Goal: Information Seeking & Learning: Learn about a topic

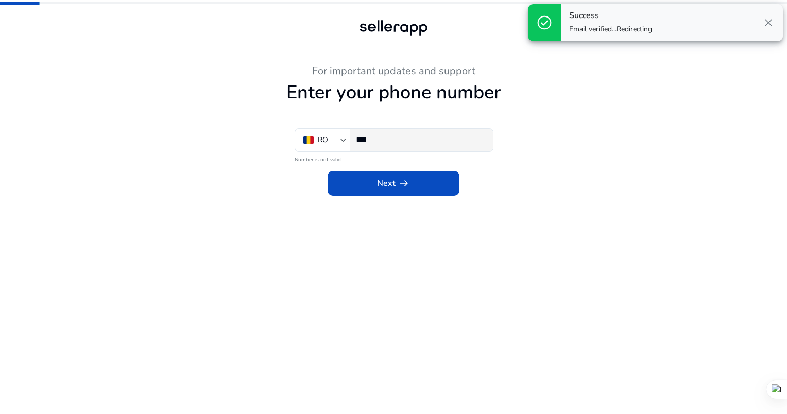
click at [396, 140] on input "***" at bounding box center [420, 139] width 129 height 11
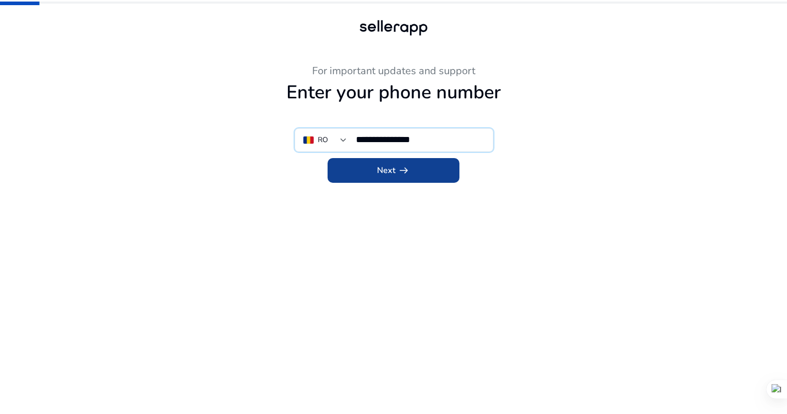
type input "**********"
click at [414, 168] on span at bounding box center [394, 170] width 132 height 25
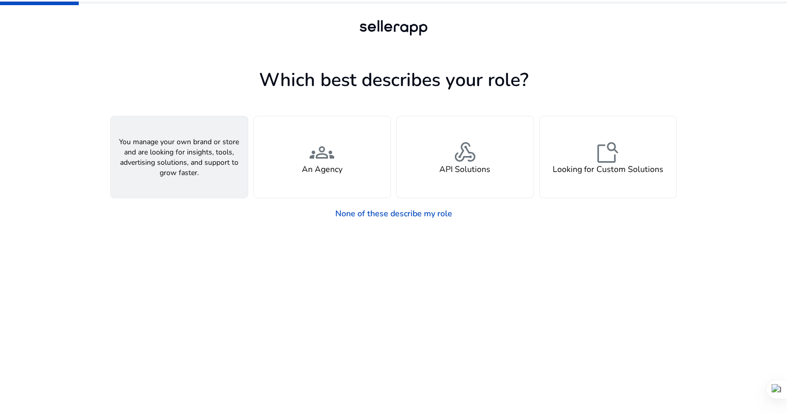
click at [162, 150] on div "person A Seller" at bounding box center [179, 156] width 137 height 81
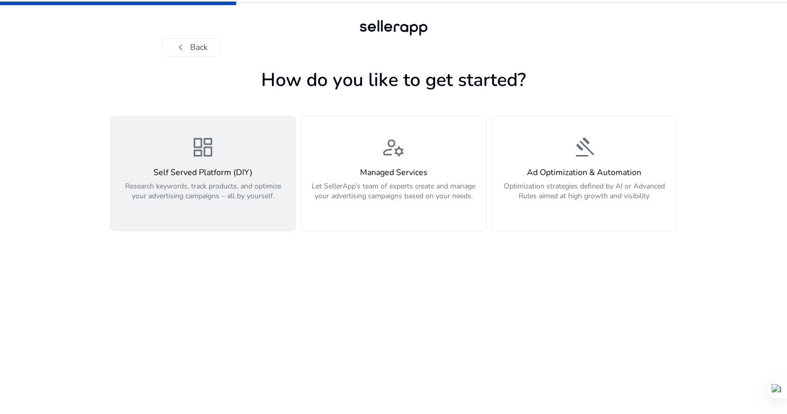
click at [206, 159] on span "dashboard" at bounding box center [203, 147] width 25 height 25
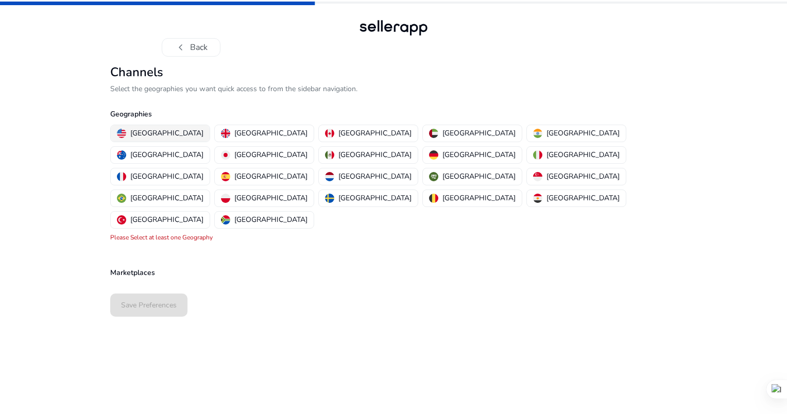
click at [151, 131] on p "[GEOGRAPHIC_DATA]" at bounding box center [166, 133] width 73 height 11
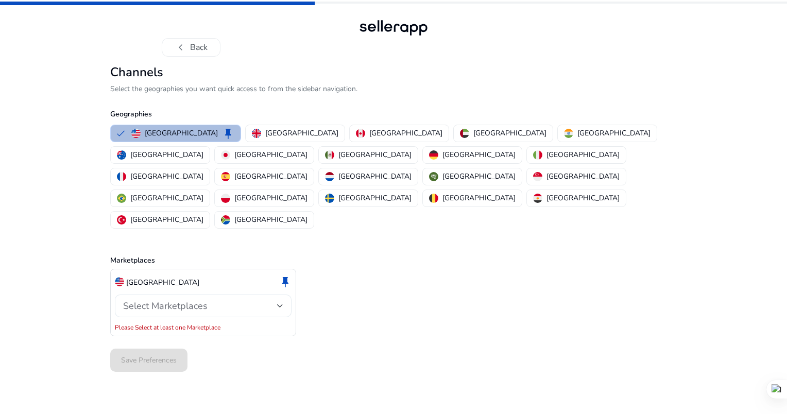
click at [278, 295] on div "Select Marketplaces" at bounding box center [203, 306] width 160 height 23
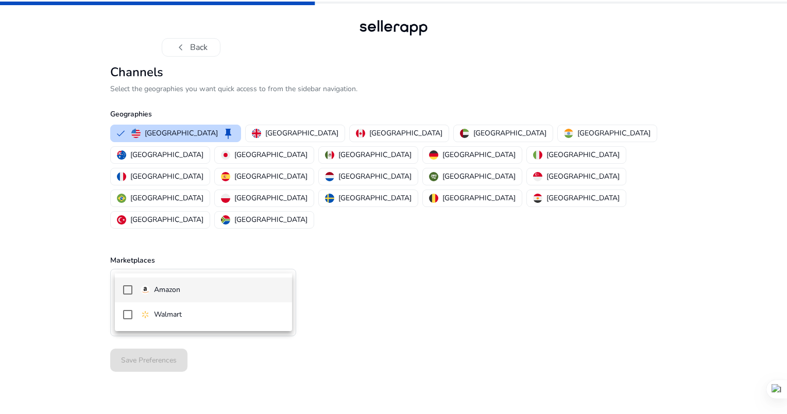
click at [127, 290] on mat-pseudo-checkbox at bounding box center [127, 289] width 9 height 9
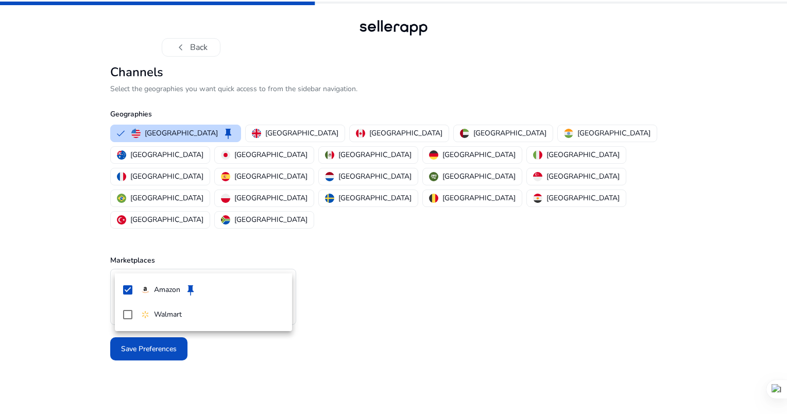
click at [55, 258] on div at bounding box center [393, 207] width 787 height 414
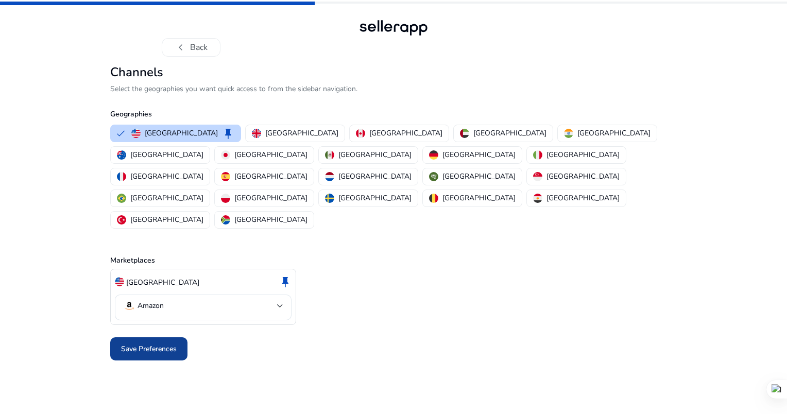
click at [164, 344] on span "Save Preferences" at bounding box center [149, 349] width 56 height 11
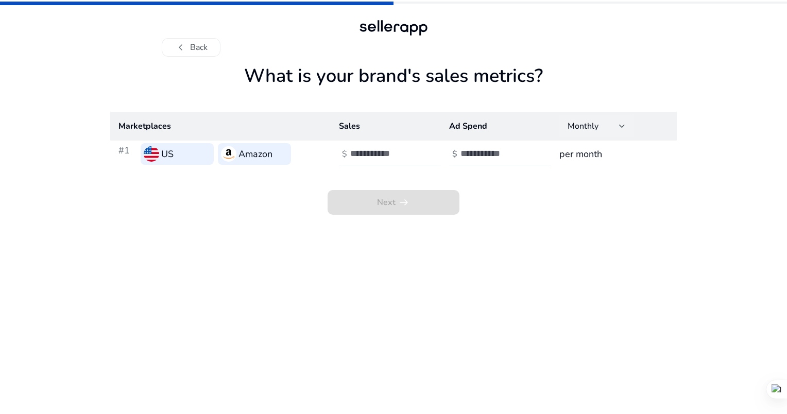
click at [626, 125] on div "Monthly" at bounding box center [596, 126] width 74 height 23
click at [591, 187] on mat-option "Yearly" at bounding box center [596, 178] width 74 height 25
click at [622, 126] on div at bounding box center [622, 126] width 6 height 4
click at [583, 151] on span "Monthly" at bounding box center [597, 153] width 58 height 11
click at [408, 206] on span "Next arrow_right_alt" at bounding box center [394, 202] width 132 height 25
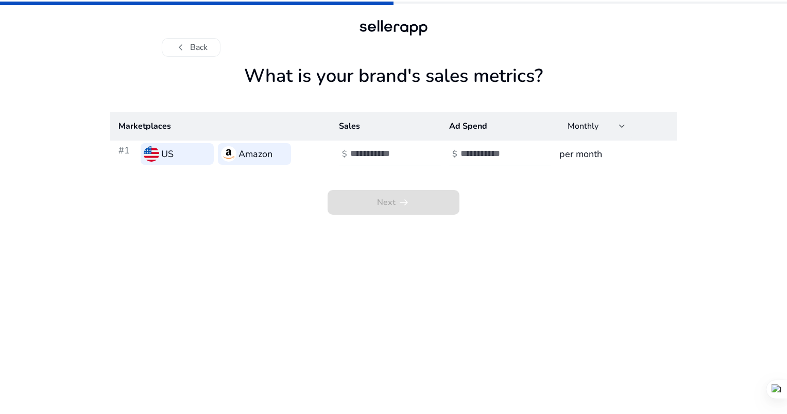
click at [389, 25] on div at bounding box center [393, 28] width 74 height 21
click at [404, 197] on span "Next arrow_right_alt" at bounding box center [394, 202] width 132 height 25
click at [376, 157] on input "number" at bounding box center [385, 153] width 70 height 11
type input "*"
click at [495, 195] on div "Next arrow_right_alt" at bounding box center [393, 190] width 567 height 47
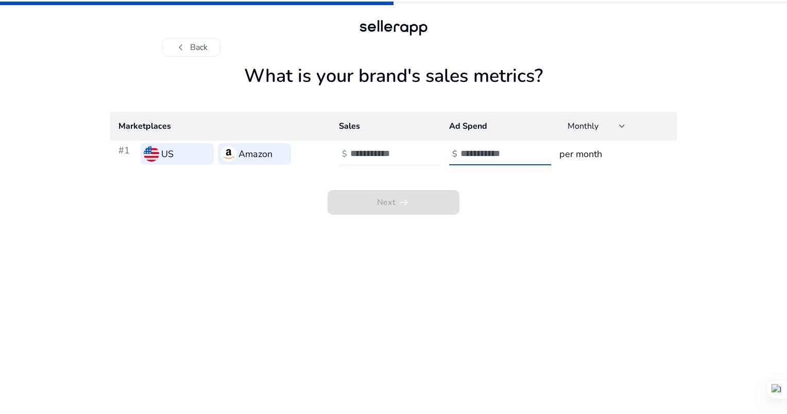
click at [492, 157] on input "number" at bounding box center [496, 153] width 70 height 11
type input "*"
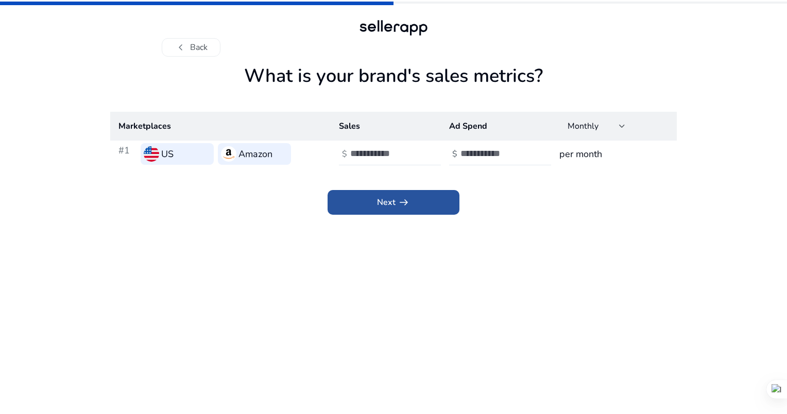
click at [418, 210] on span at bounding box center [394, 202] width 132 height 25
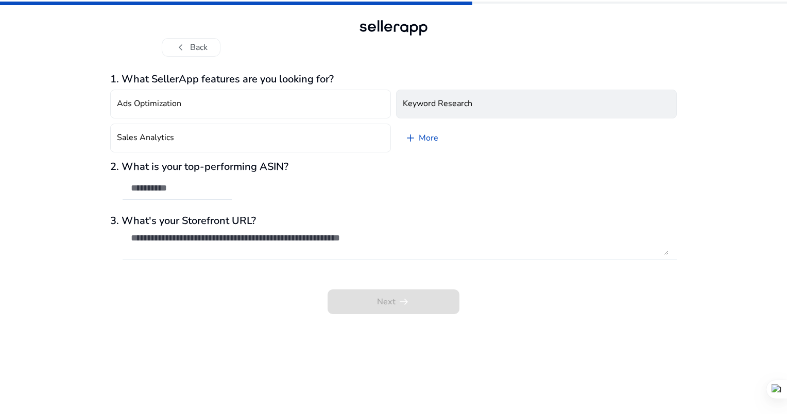
click at [435, 103] on h4 "Keyword Research" at bounding box center [438, 104] width 70 height 10
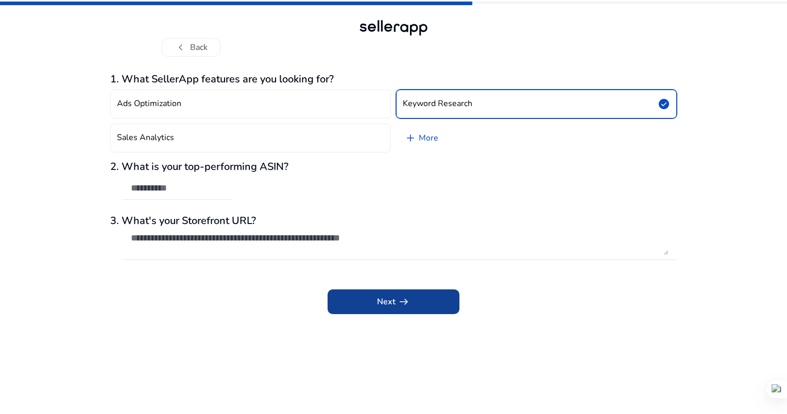
click at [385, 306] on span "Next arrow_right_alt" at bounding box center [393, 302] width 33 height 12
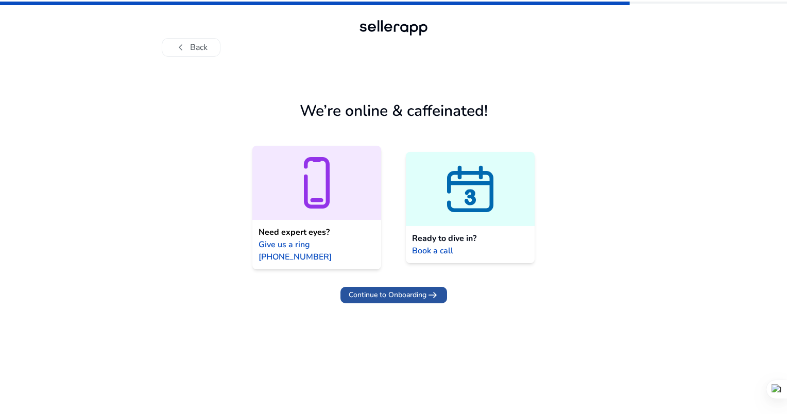
click at [396, 289] on span "Continue to Onboarding" at bounding box center [388, 294] width 78 height 11
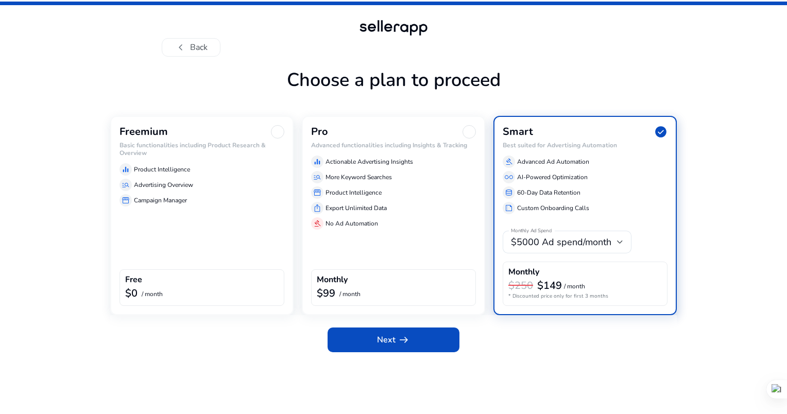
click at [167, 215] on div "Freemium Basic functionalities including Product Research & Overview equalizer …" at bounding box center [201, 215] width 183 height 199
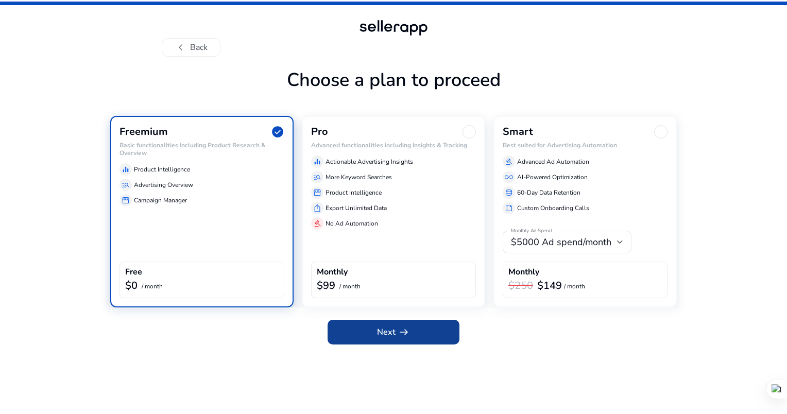
click at [387, 330] on span "Next arrow_right_alt" at bounding box center [393, 332] width 33 height 12
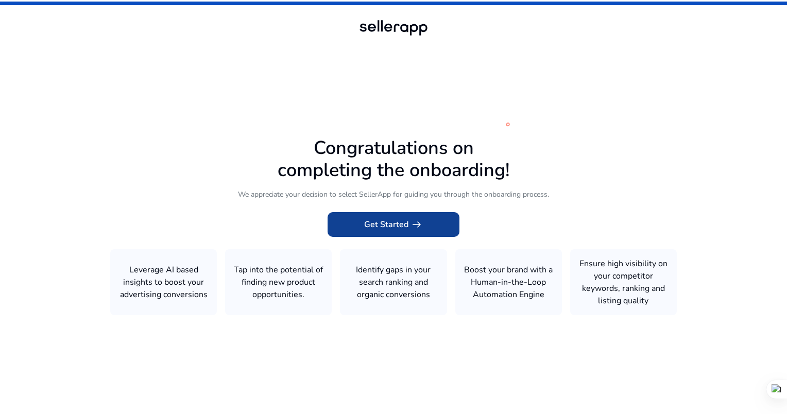
click at [395, 221] on span "Get Started arrow_right_alt" at bounding box center [393, 224] width 59 height 12
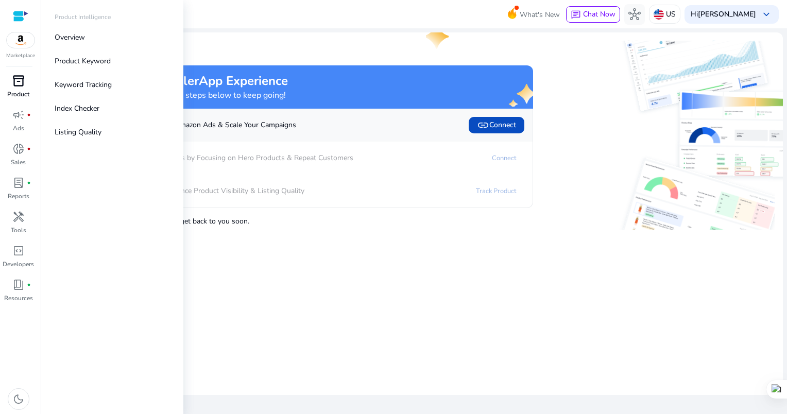
click at [20, 78] on span "inventory_2" at bounding box center [18, 81] width 12 height 12
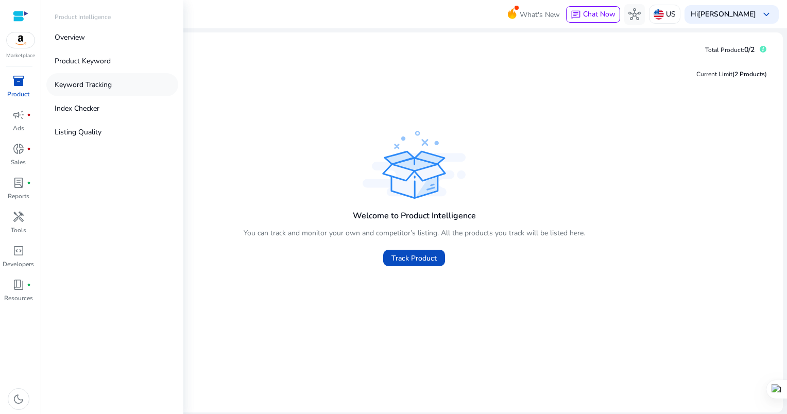
click at [95, 89] on p "Keyword Tracking" at bounding box center [83, 84] width 57 height 11
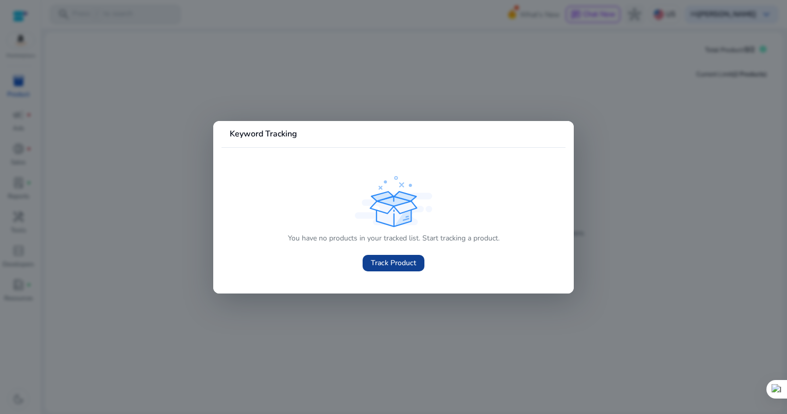
click at [419, 268] on span at bounding box center [394, 263] width 62 height 25
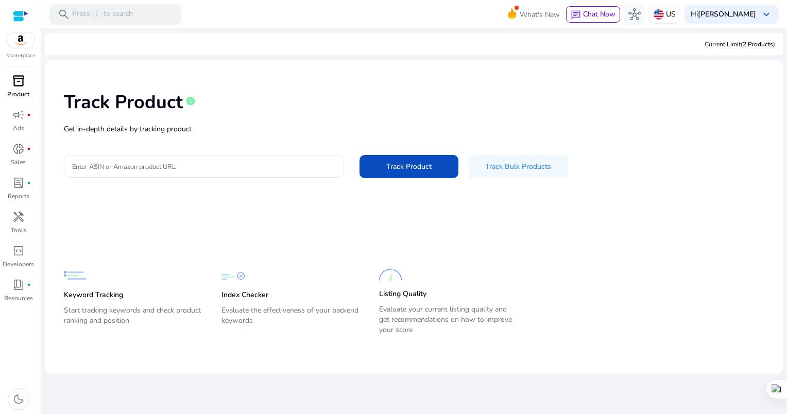
click at [25, 16] on div at bounding box center [20, 16] width 15 height 12
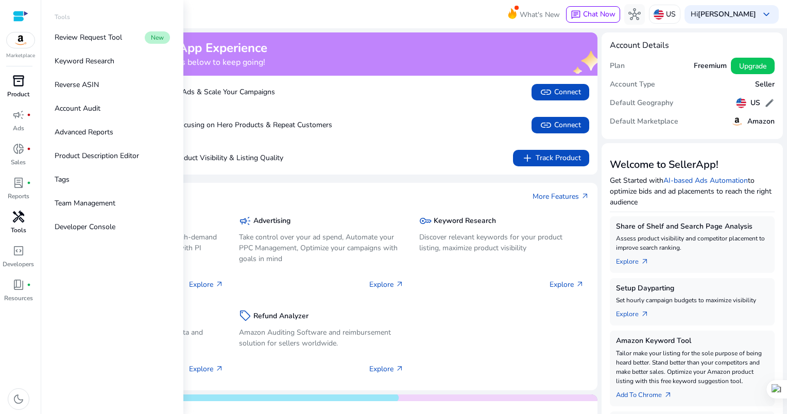
click at [23, 218] on span "handyman" at bounding box center [18, 217] width 12 height 12
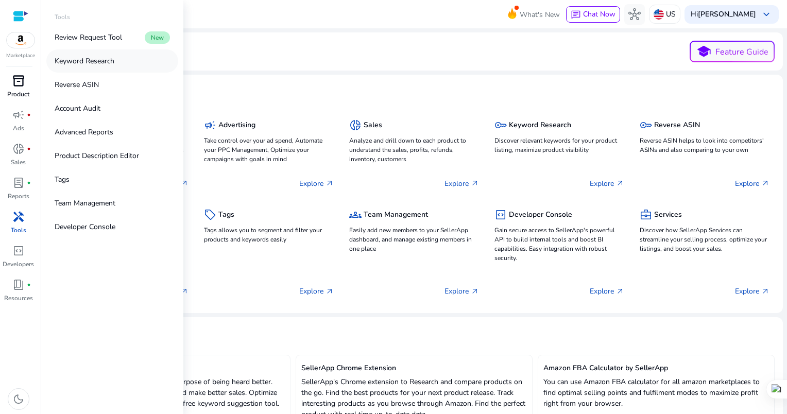
click at [82, 63] on p "Keyword Research" at bounding box center [85, 61] width 60 height 11
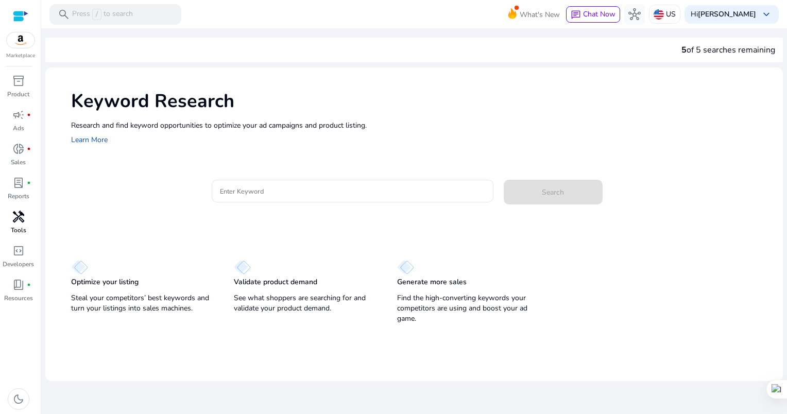
click at [21, 216] on span "handyman" at bounding box center [18, 217] width 12 height 12
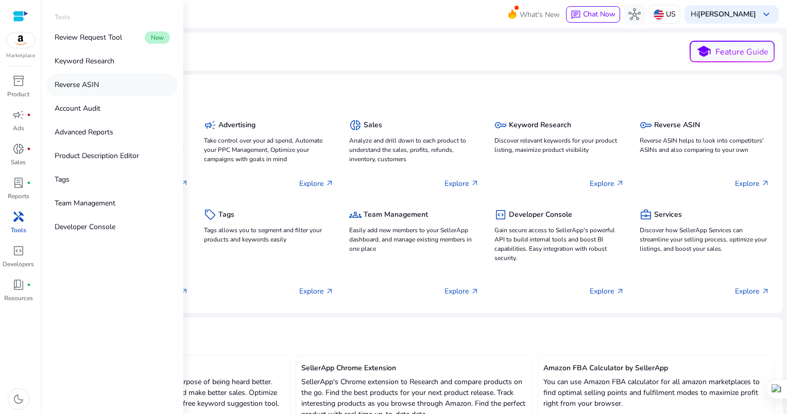
click at [76, 87] on p "Reverse ASIN" at bounding box center [77, 84] width 44 height 11
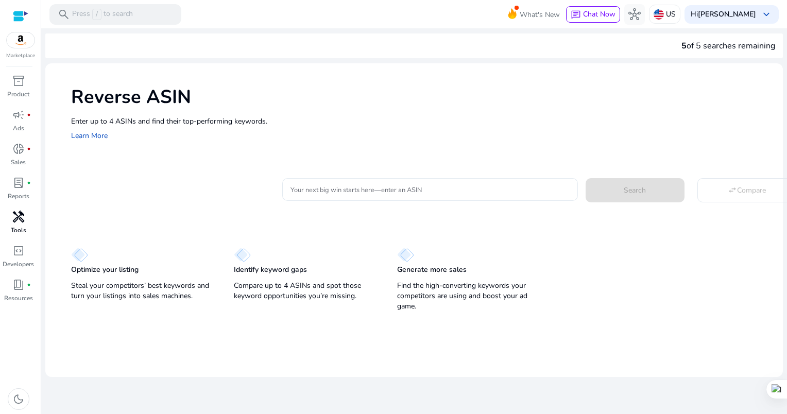
click at [345, 195] on input "Your next big win starts here—enter an ASIN" at bounding box center [430, 189] width 279 height 11
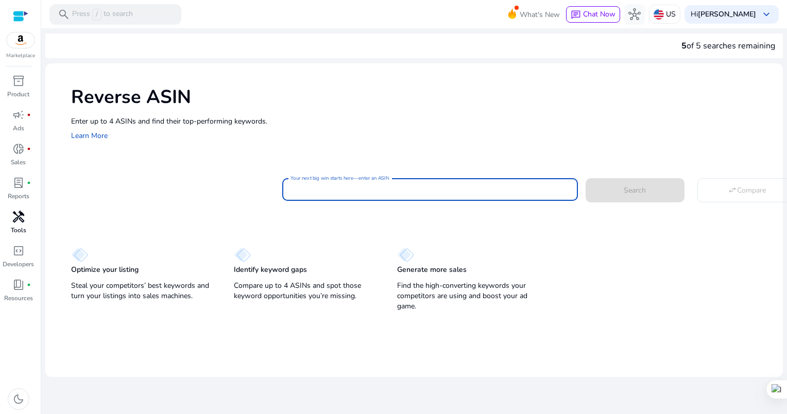
paste input "**********"
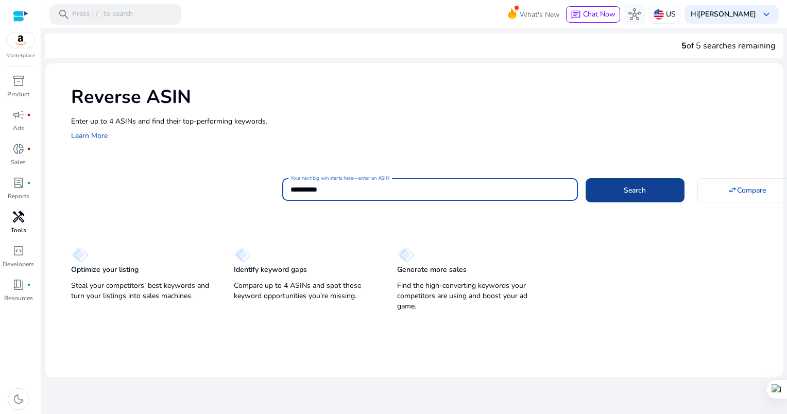
type input "**********"
click at [647, 190] on span at bounding box center [635, 190] width 99 height 25
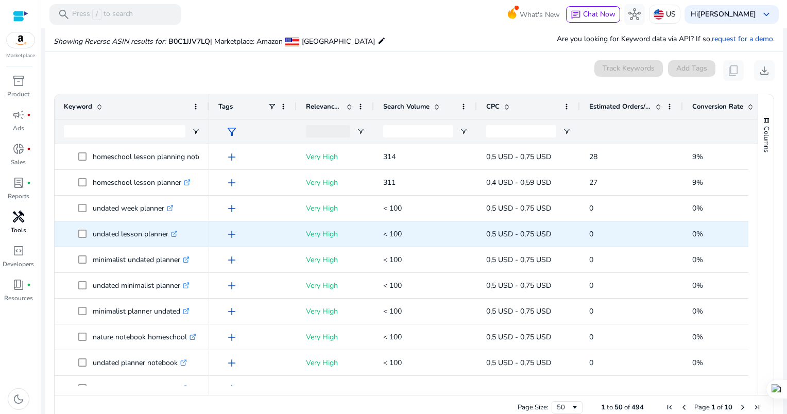
scroll to position [110, 0]
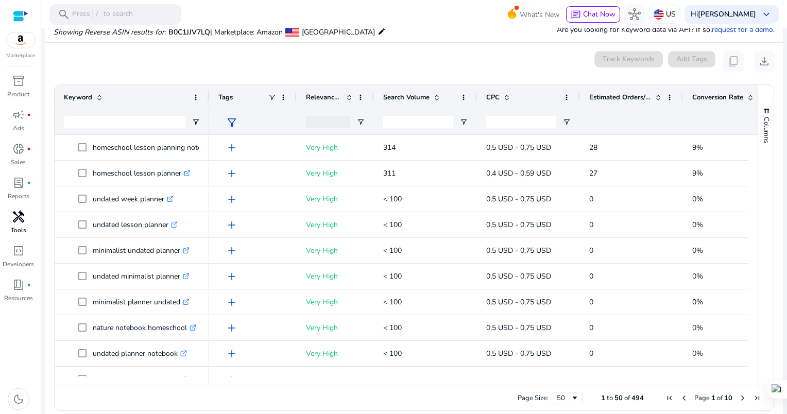
click at [352, 93] on span at bounding box center [349, 97] width 8 height 8
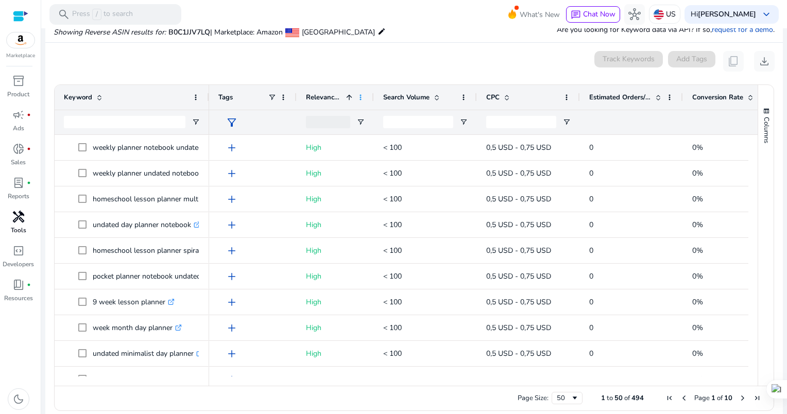
click at [362, 95] on span at bounding box center [360, 97] width 8 height 8
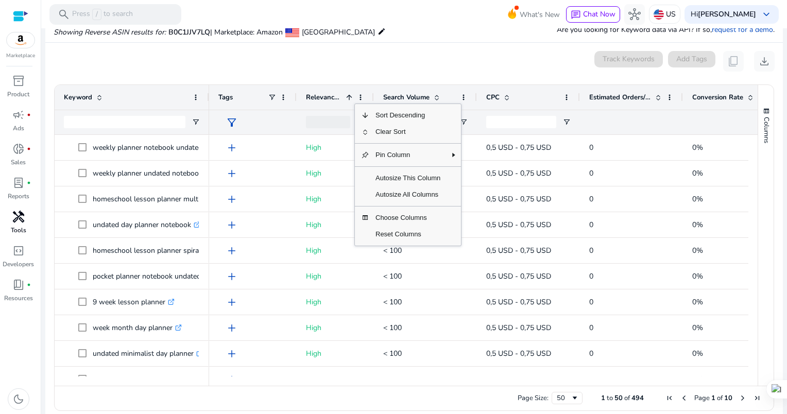
click at [468, 72] on mat-card "0 keyword(s) selected Track Keywords Add Tags content_copy download Press ENTER…" at bounding box center [414, 234] width 738 height 382
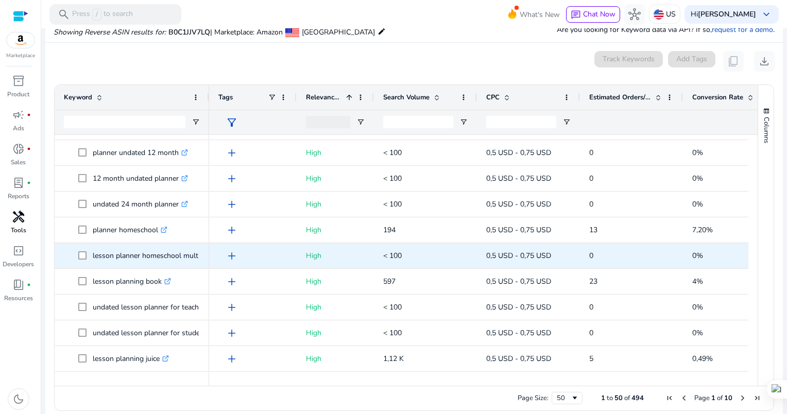
scroll to position [464, 0]
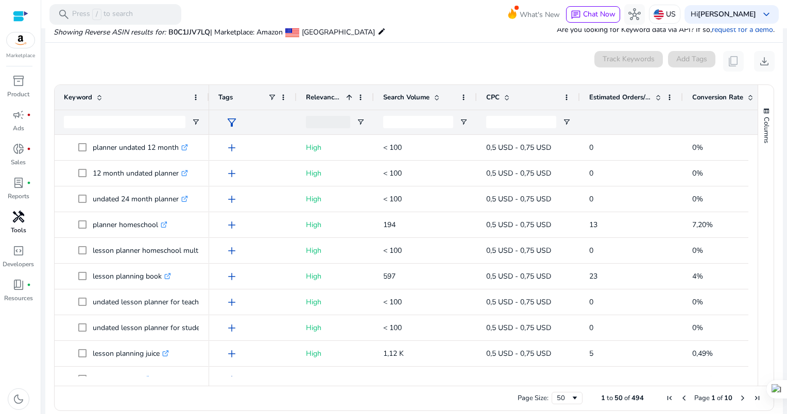
click at [664, 97] on div "Estimated Orders/Month" at bounding box center [631, 97] width 84 height 25
click at [666, 97] on span at bounding box center [670, 97] width 8 height 8
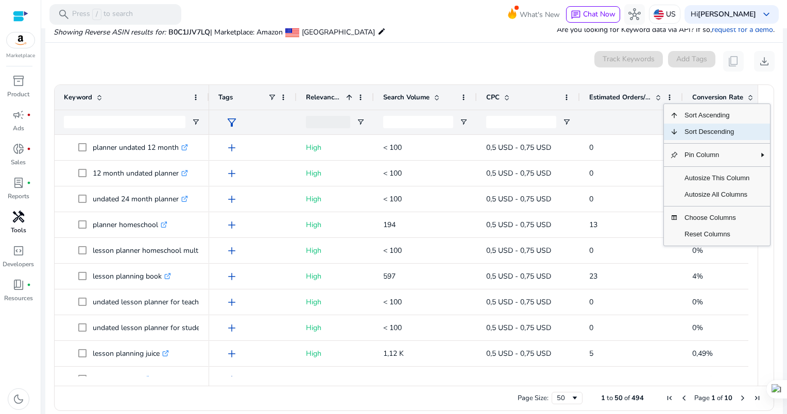
click at [682, 133] on span "Sort Descending" at bounding box center [716, 132] width 77 height 16
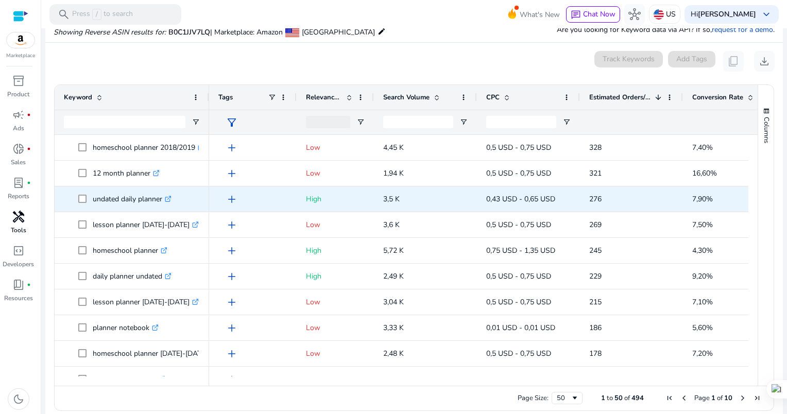
scroll to position [0, 0]
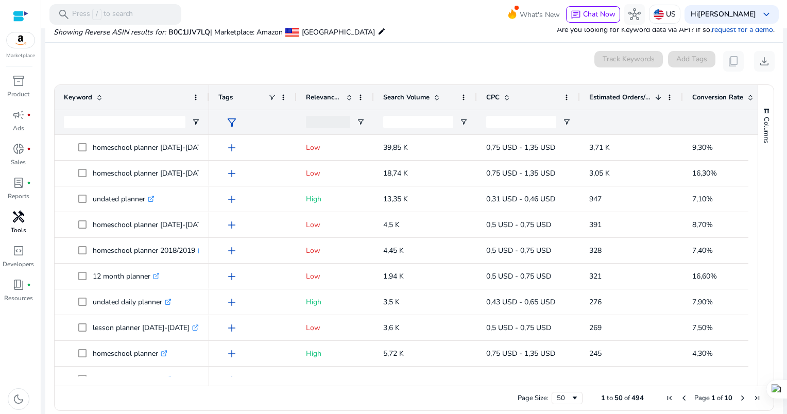
click at [171, 55] on div "0 keyword(s) selected Track Keywords Add Tags content_copy download" at bounding box center [414, 61] width 721 height 21
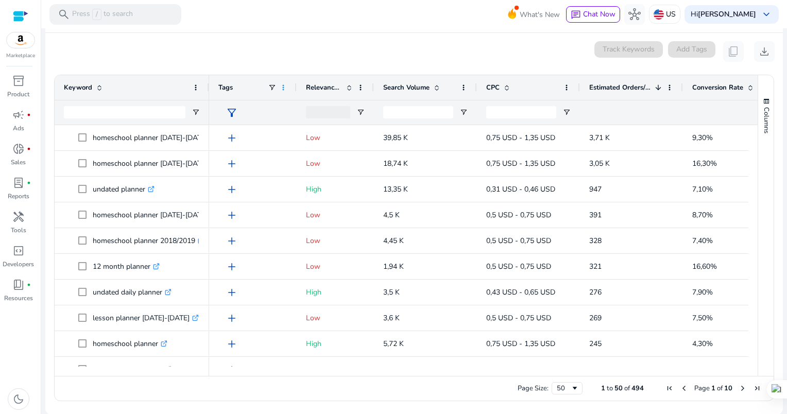
click at [284, 84] on span at bounding box center [283, 87] width 8 height 8
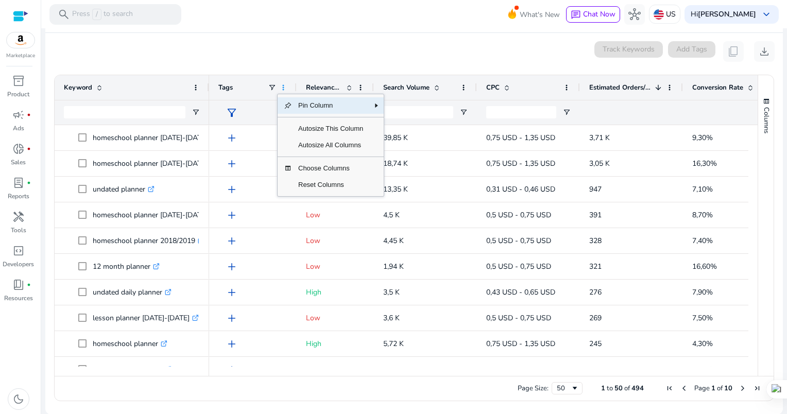
click at [284, 84] on span at bounding box center [283, 87] width 8 height 8
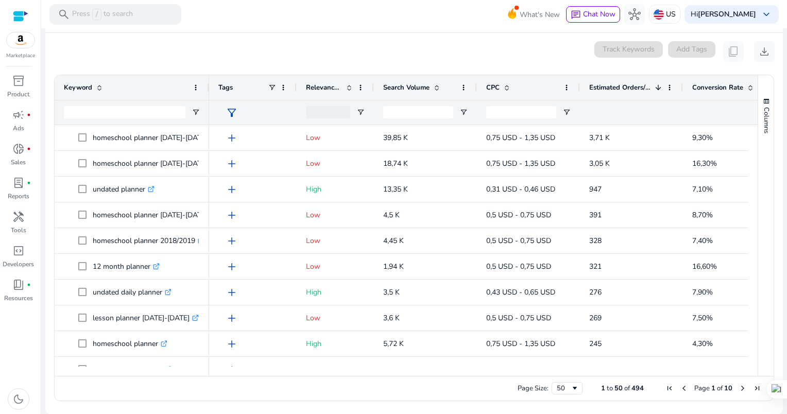
click at [378, 58] on div "0 keyword(s) selected Track Keywords Add Tags content_copy download" at bounding box center [414, 51] width 721 height 21
click at [139, 112] on input "Keyword Filter Input" at bounding box center [125, 112] width 122 height 12
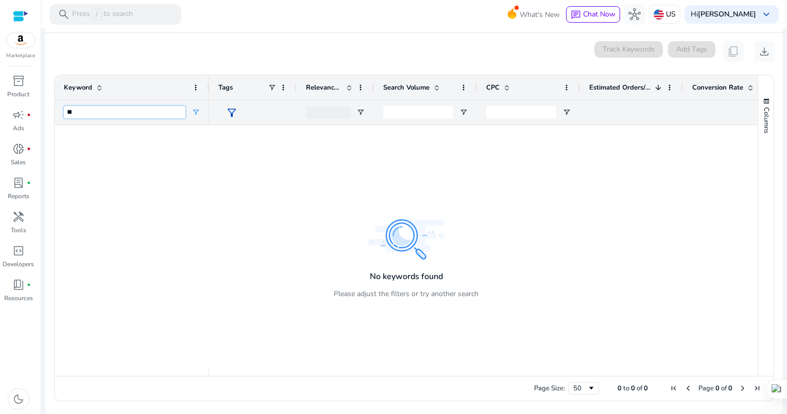
type input "*"
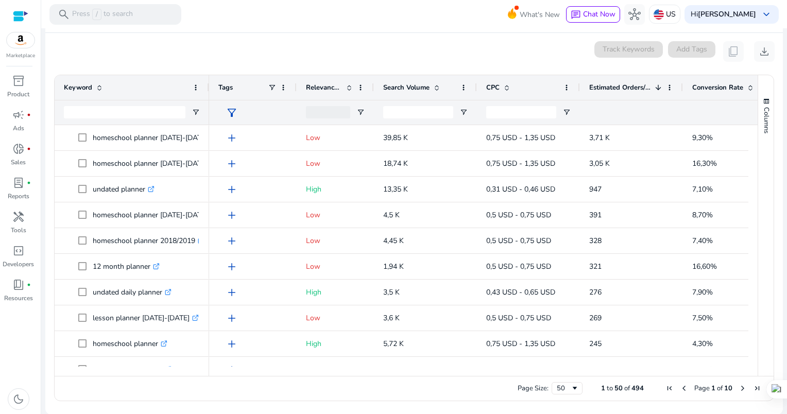
drag, startPoint x: 641, startPoint y: 371, endPoint x: 712, endPoint y: 369, distance: 71.6
click at [712, 369] on div at bounding box center [497, 371] width 577 height 9
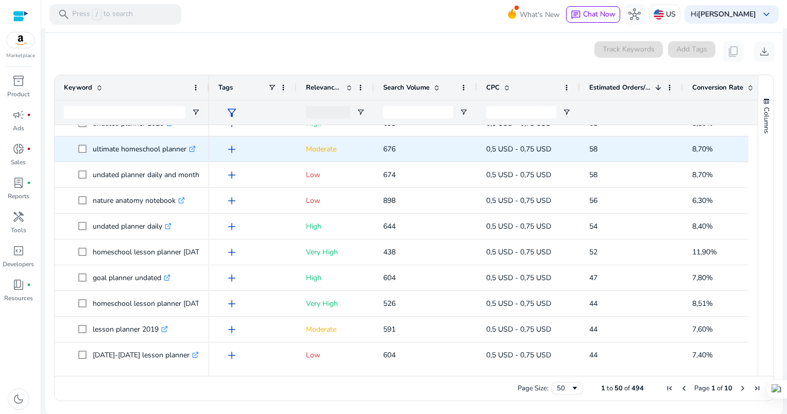
scroll to position [1046, 0]
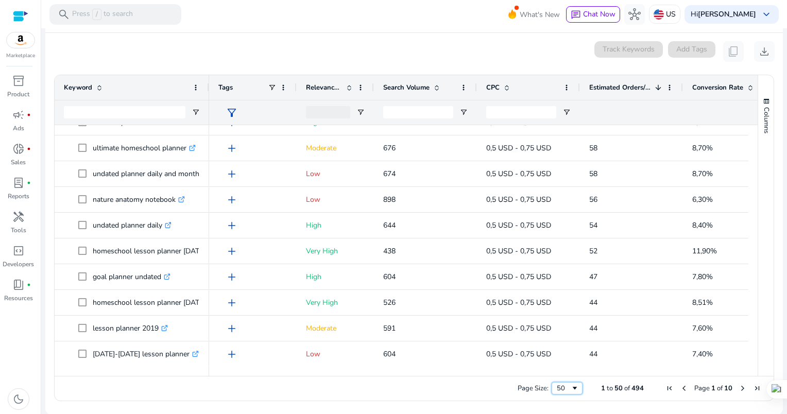
click at [574, 387] on span "Page Size" at bounding box center [575, 388] width 8 height 8
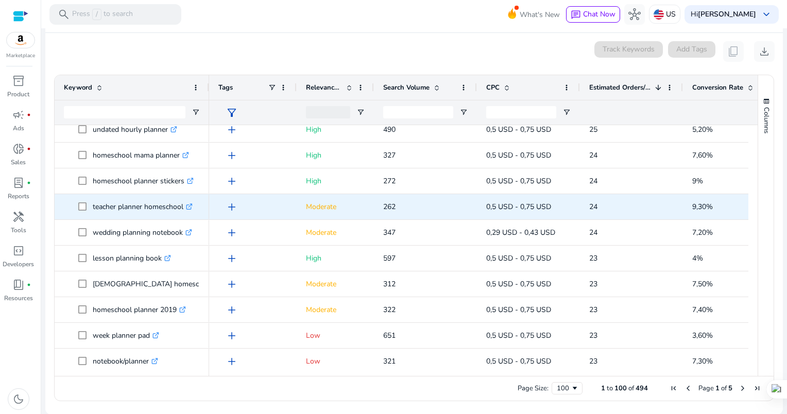
scroll to position [1818, 0]
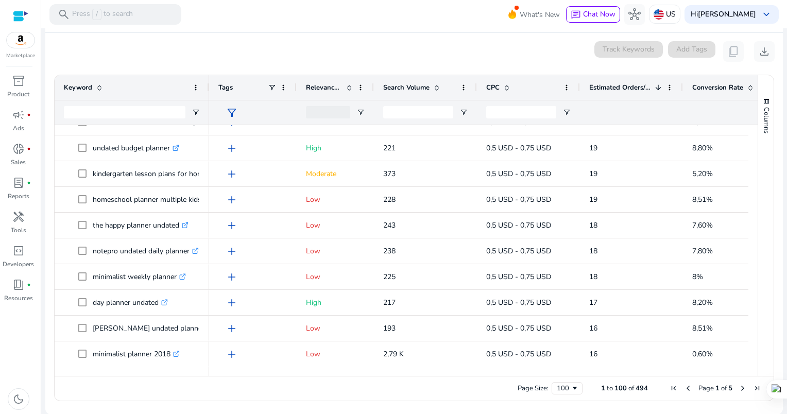
click at [740, 387] on span "Next Page" at bounding box center [743, 388] width 8 height 8
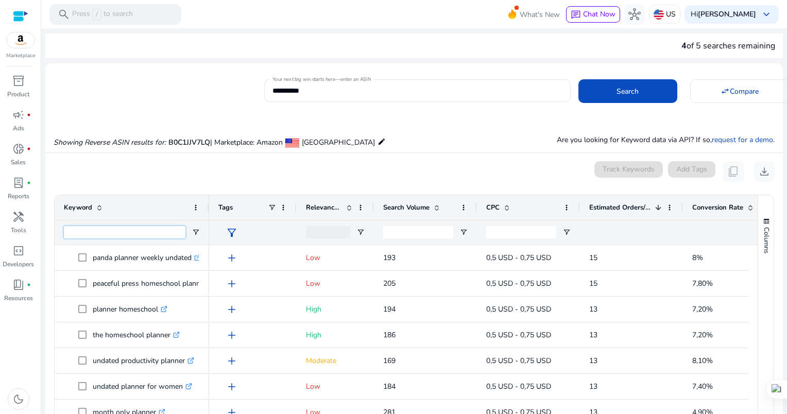
click at [110, 230] on input "Keyword Filter Input" at bounding box center [125, 232] width 122 height 12
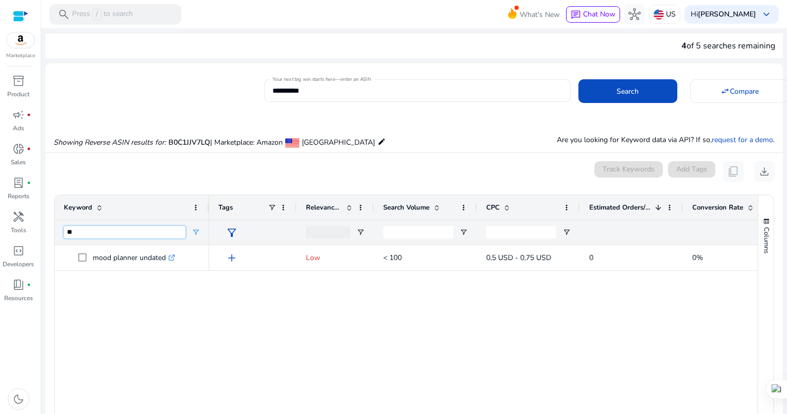
type input "*"
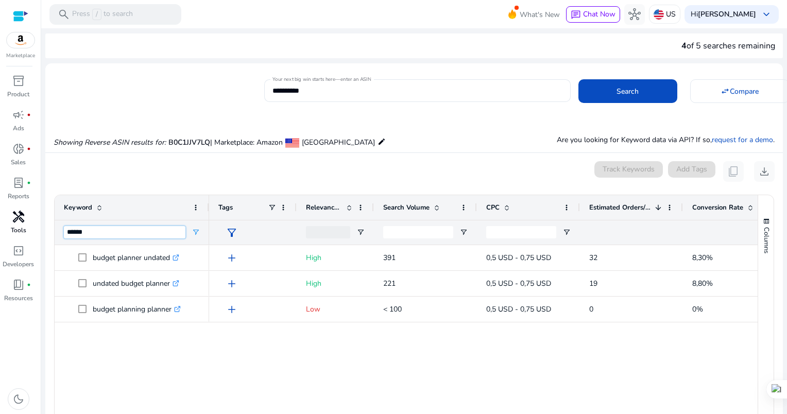
type input "******"
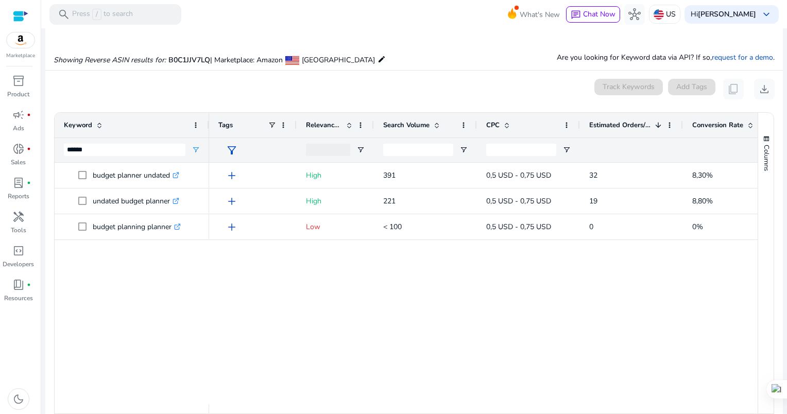
scroll to position [118, 0]
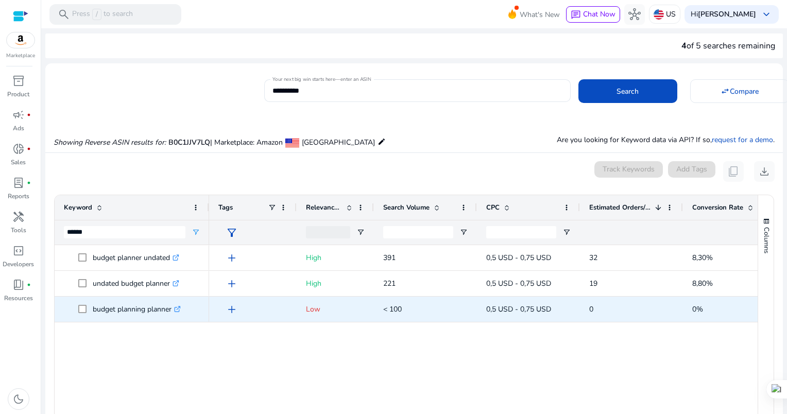
scroll to position [120, 0]
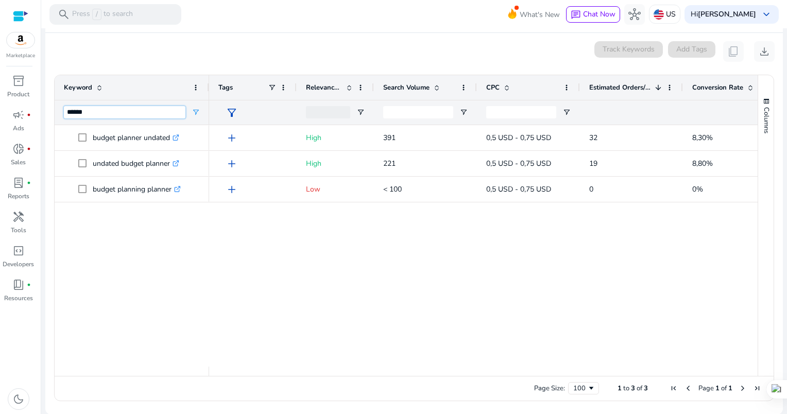
click at [175, 115] on input "******" at bounding box center [125, 112] width 122 height 12
type input "*"
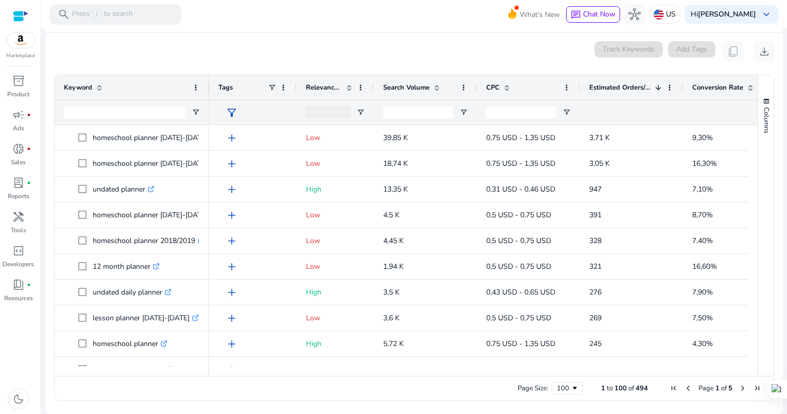
click at [670, 388] on span "First Page" at bounding box center [674, 388] width 8 height 8
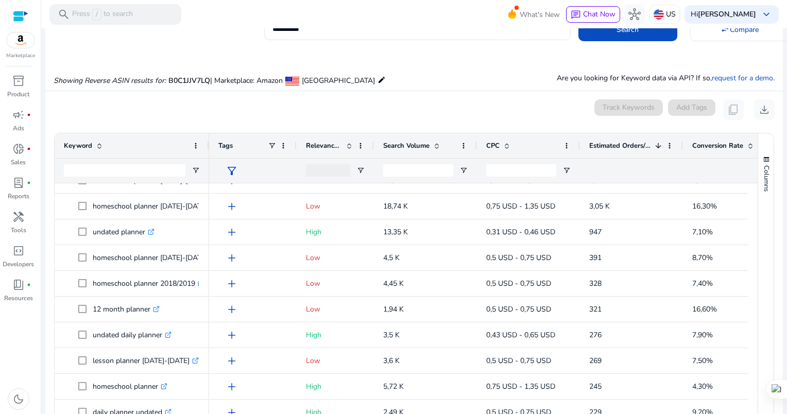
scroll to position [0, 0]
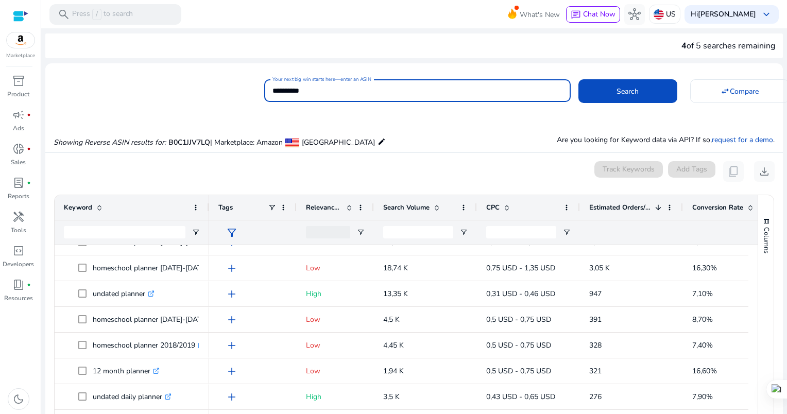
drag, startPoint x: 326, startPoint y: 89, endPoint x: 200, endPoint y: 91, distance: 126.2
click at [200, 91] on div "**********" at bounding box center [409, 89] width 729 height 25
paste input
type input "**********"
click at [578, 79] on button "Search" at bounding box center [627, 91] width 99 height 24
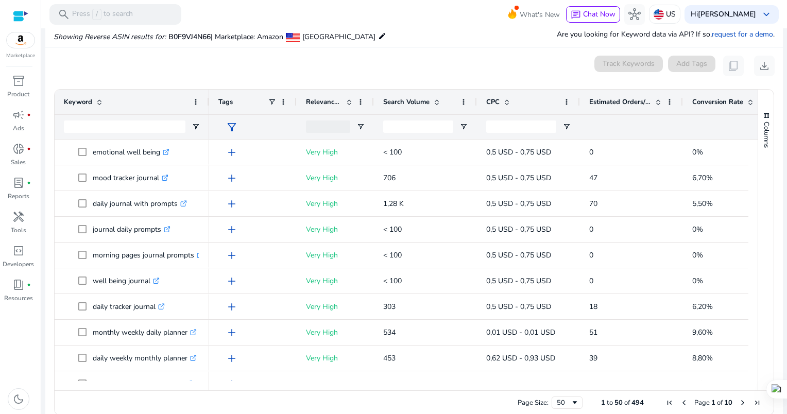
scroll to position [110, 0]
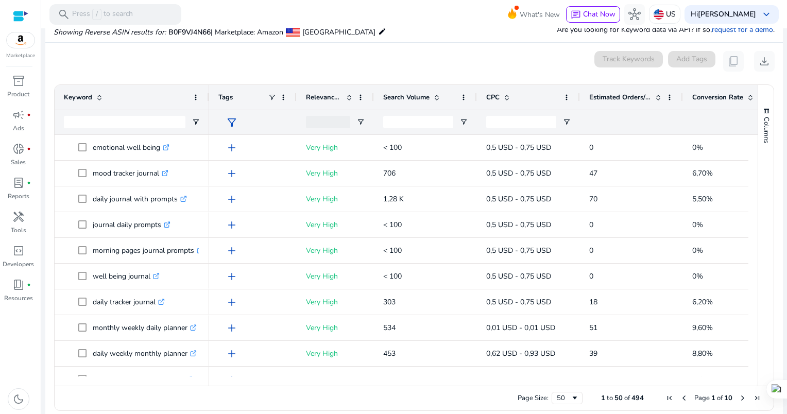
click at [661, 99] on span at bounding box center [658, 97] width 8 height 8
click at [655, 99] on span at bounding box center [658, 97] width 8 height 8
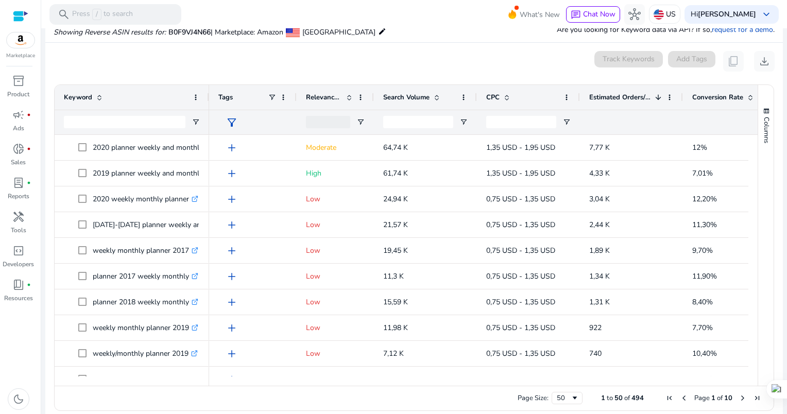
click at [351, 96] on span at bounding box center [349, 97] width 8 height 8
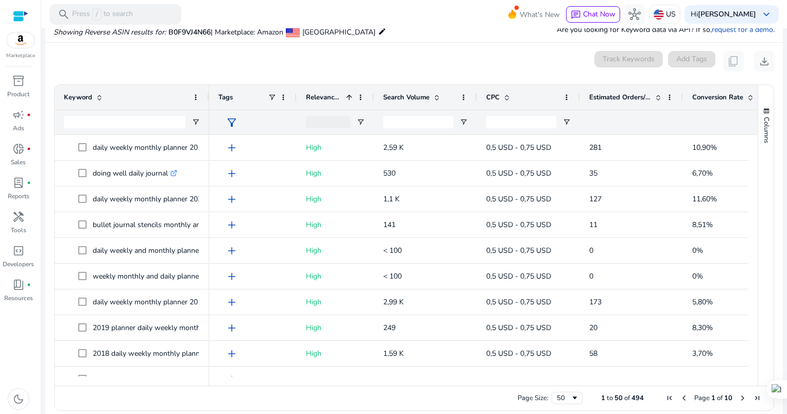
click at [439, 98] on span at bounding box center [437, 97] width 8 height 8
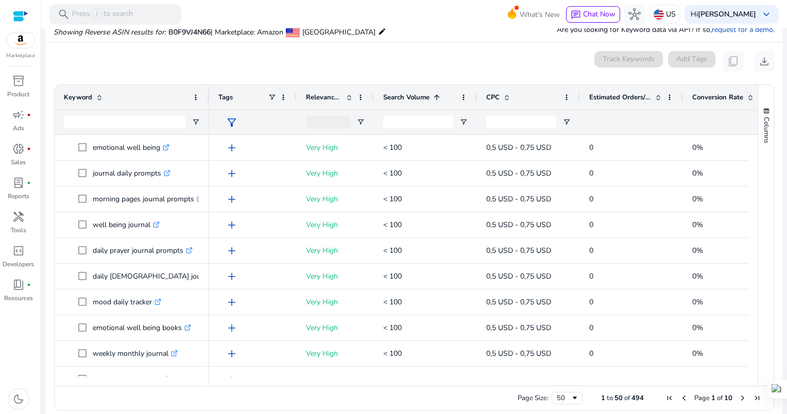
click at [437, 96] on span at bounding box center [437, 97] width 8 height 8
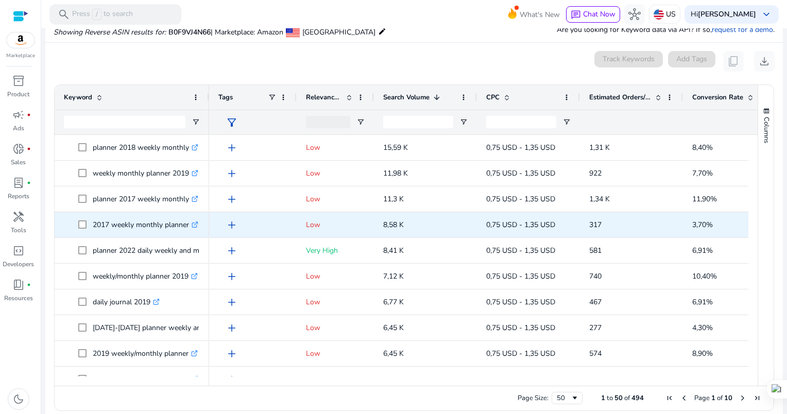
scroll to position [206, 0]
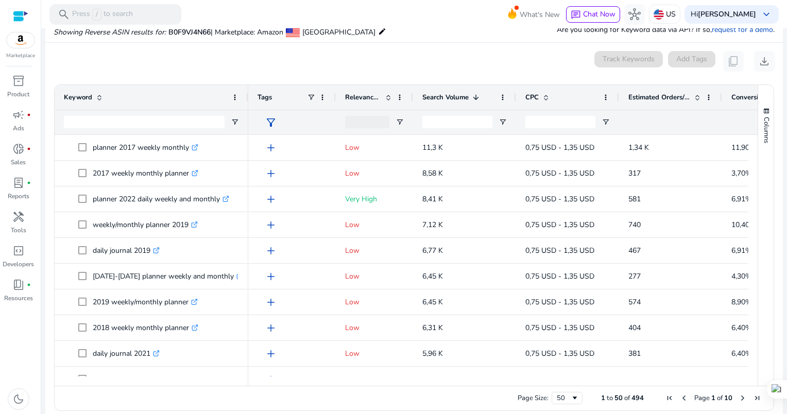
drag, startPoint x: 208, startPoint y: 98, endPoint x: 247, endPoint y: 100, distance: 39.2
click at [247, 100] on div at bounding box center [248, 97] width 4 height 25
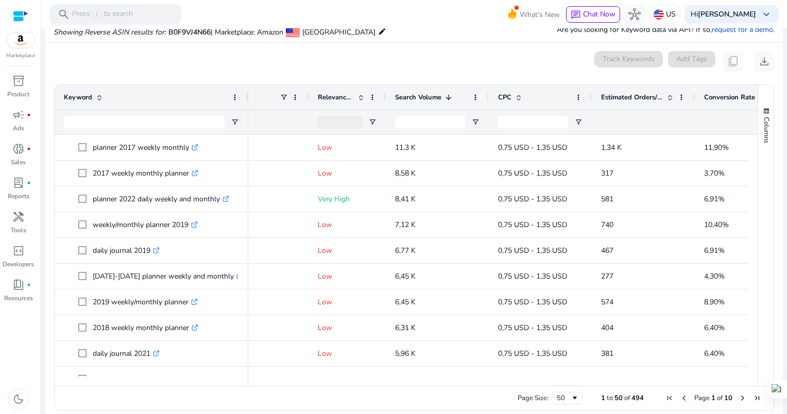
scroll to position [0, 0]
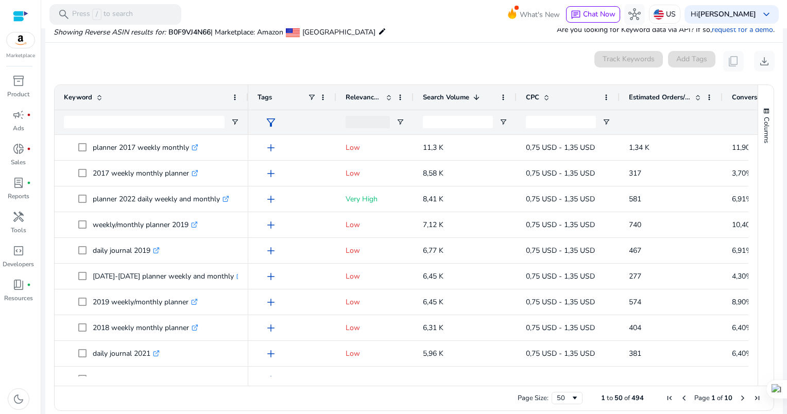
drag, startPoint x: 335, startPoint y: 96, endPoint x: 283, endPoint y: 100, distance: 52.7
click at [283, 100] on div "Tags" at bounding box center [292, 97] width 88 height 25
click at [325, 98] on span at bounding box center [323, 97] width 8 height 8
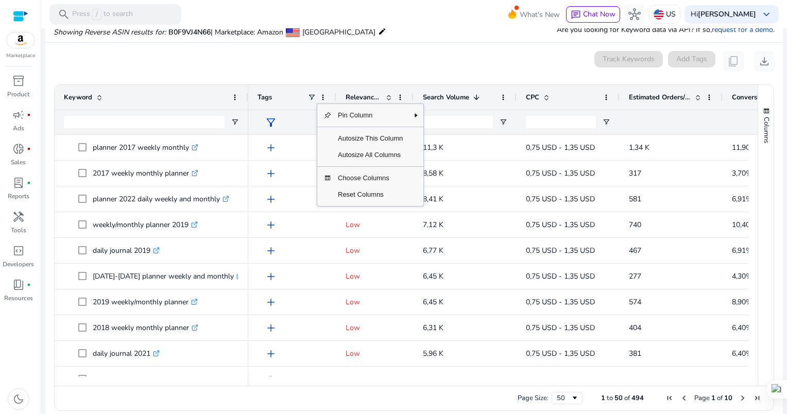
click at [347, 72] on mat-card "0 keyword(s) selected Track Keywords Add Tags content_copy download Press ALT D…" at bounding box center [414, 234] width 738 height 382
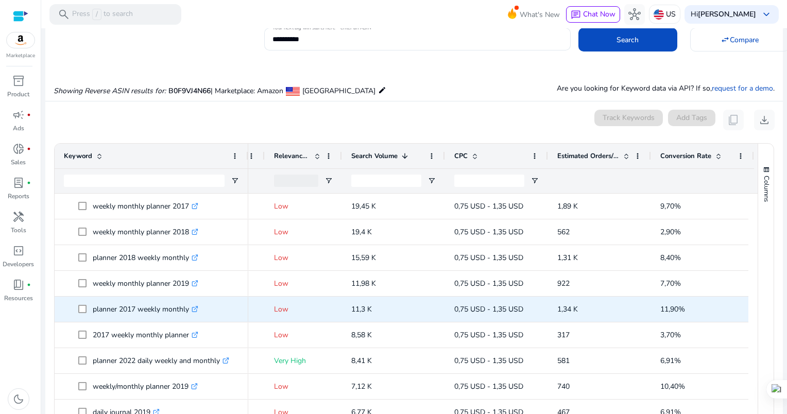
scroll to position [155, 0]
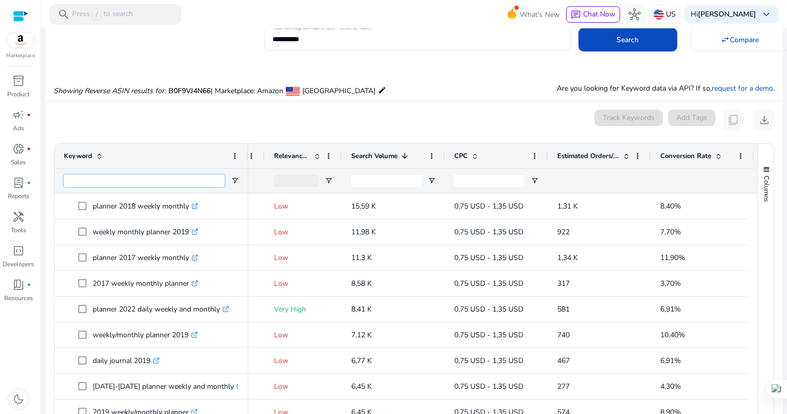
click at [122, 185] on input "Keyword Filter Input" at bounding box center [144, 181] width 161 height 12
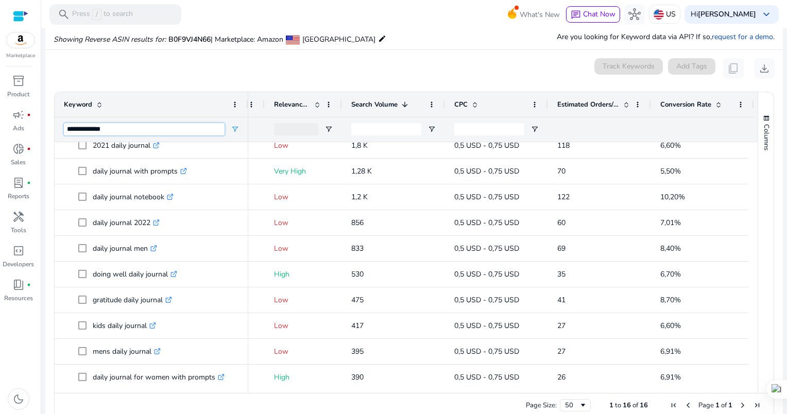
scroll to position [0, 0]
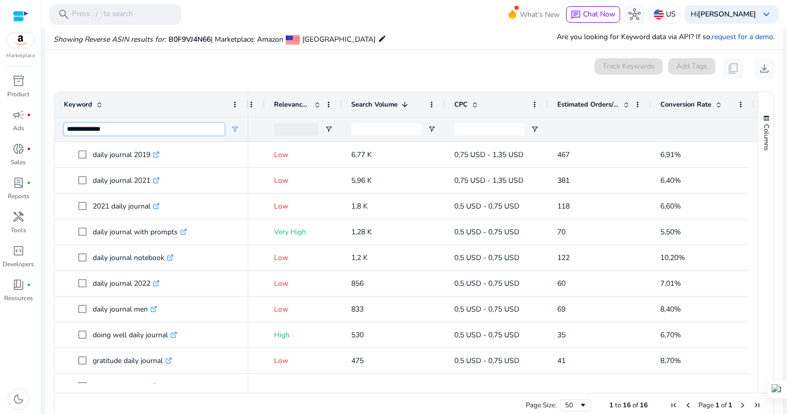
drag, startPoint x: 110, startPoint y: 128, endPoint x: 40, endPoint y: 125, distance: 70.7
click at [40, 125] on mat-sidenav-container "**********" at bounding box center [393, 207] width 787 height 414
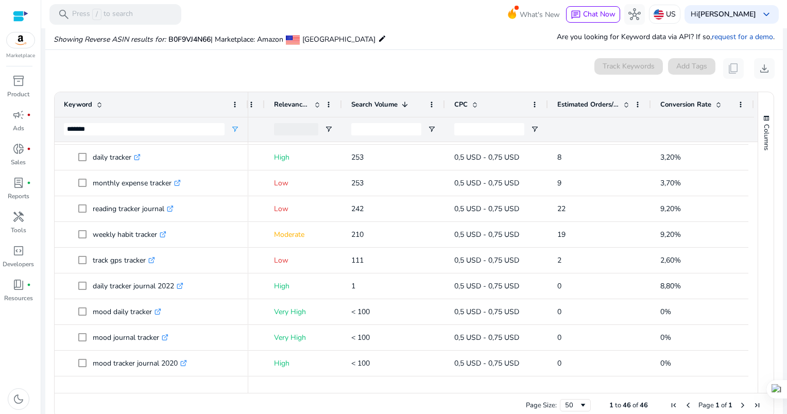
scroll to position [515, 0]
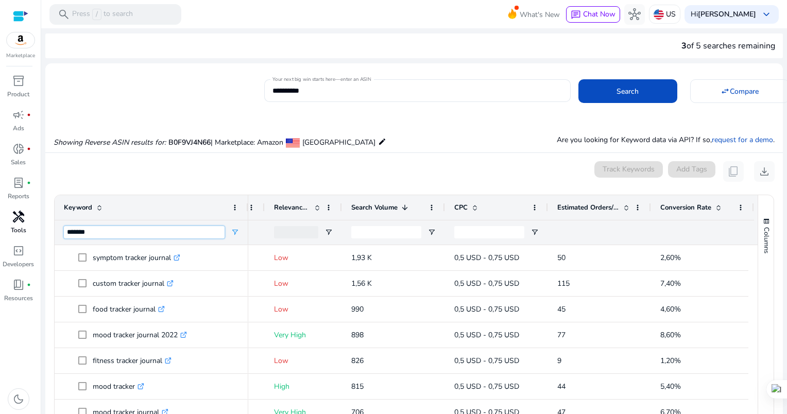
drag, startPoint x: 62, startPoint y: 228, endPoint x: 22, endPoint y: 228, distance: 40.2
click at [22, 228] on mat-sidenav-container "**********" at bounding box center [393, 207] width 787 height 414
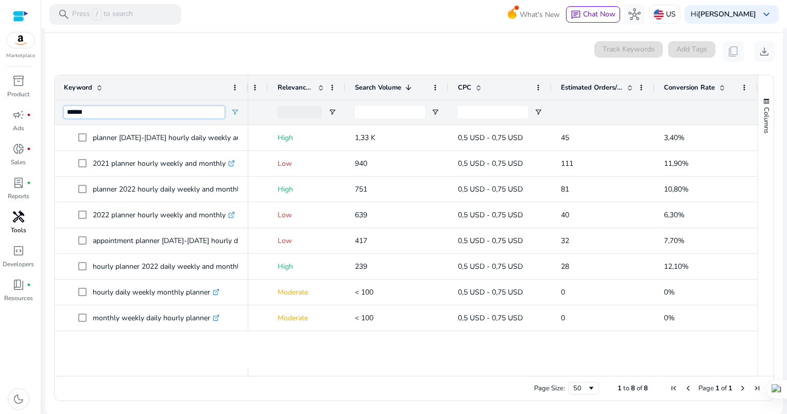
type input "******"
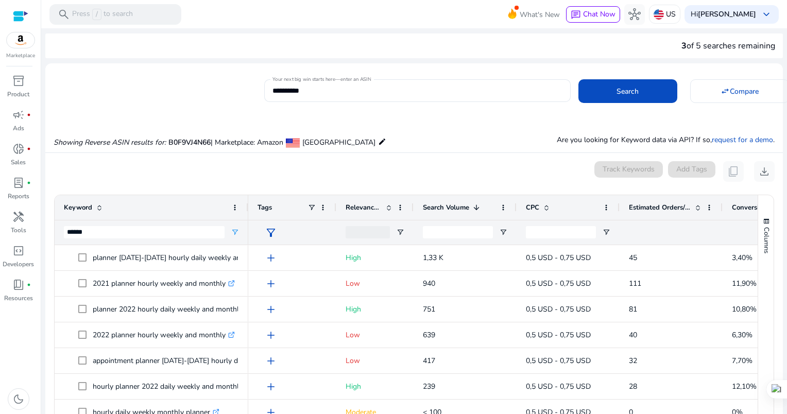
scroll to position [0, 72]
